Goal: Check status: Check status

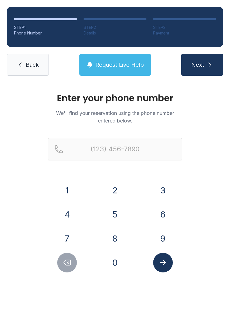
click at [109, 236] on button "8" at bounding box center [115, 239] width 20 height 20
click at [168, 216] on button "6" at bounding box center [163, 215] width 20 height 20
click at [115, 266] on button "0" at bounding box center [115, 263] width 20 height 20
click at [171, 191] on button "3" at bounding box center [163, 191] width 20 height 20
click at [114, 269] on button "0" at bounding box center [115, 263] width 20 height 20
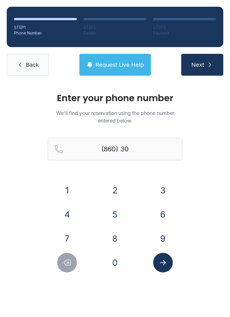
click at [166, 213] on button "6" at bounding box center [163, 215] width 20 height 20
click at [115, 188] on button "2" at bounding box center [115, 191] width 20 height 20
click at [115, 213] on button "5" at bounding box center [115, 215] width 20 height 20
click at [64, 214] on button "4" at bounding box center [67, 215] width 20 height 20
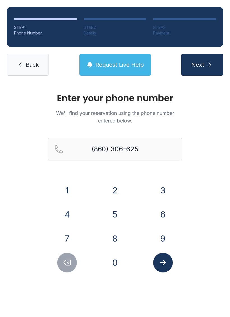
type input "[PHONE_NUMBER]"
click at [188, 317] on main "Enter your phone number We'll find your reservation using the phone number ente…" at bounding box center [115, 199] width 230 height 235
click at [203, 67] on span "Next" at bounding box center [197, 65] width 13 height 8
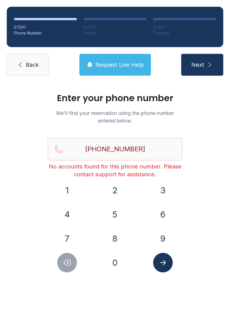
click at [23, 68] on link "Back" at bounding box center [28, 65] width 42 height 22
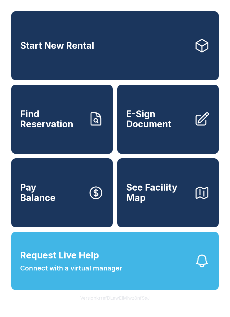
click at [43, 130] on span "Find Reservation" at bounding box center [51, 119] width 63 height 20
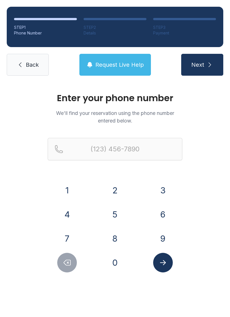
click at [118, 236] on button "8" at bounding box center [115, 239] width 20 height 20
click at [163, 213] on button "6" at bounding box center [163, 215] width 20 height 20
click at [116, 259] on button "0" at bounding box center [115, 263] width 20 height 20
click at [169, 185] on button "3" at bounding box center [163, 191] width 20 height 20
click at [114, 266] on button "0" at bounding box center [115, 263] width 20 height 20
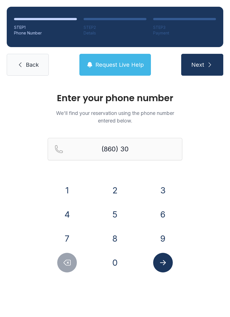
click at [164, 215] on button "6" at bounding box center [163, 215] width 20 height 20
click at [164, 218] on button "6" at bounding box center [163, 215] width 20 height 20
click at [114, 194] on button "2" at bounding box center [115, 191] width 20 height 20
click at [119, 217] on button "5" at bounding box center [115, 215] width 20 height 20
click at [71, 217] on button "4" at bounding box center [67, 215] width 20 height 20
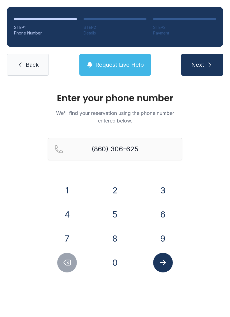
type input "[PHONE_NUMBER]"
click at [167, 263] on button "Submit lookup form" at bounding box center [163, 263] width 20 height 20
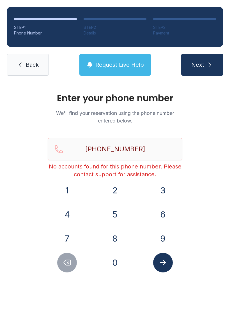
click at [124, 66] on span "Request Live Help" at bounding box center [119, 65] width 49 height 8
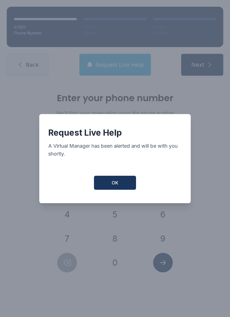
click at [119, 181] on button "OK" at bounding box center [115, 183] width 42 height 14
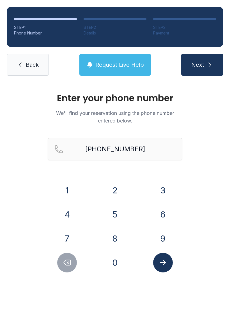
click at [29, 57] on link "Back" at bounding box center [28, 65] width 42 height 22
